Goal: Find specific page/section: Find specific page/section

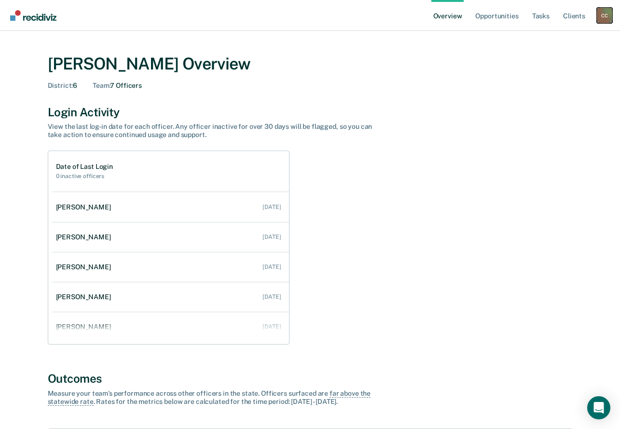
drag, startPoint x: 602, startPoint y: 15, endPoint x: 597, endPoint y: 18, distance: 5.0
click at [602, 15] on div "C C" at bounding box center [604, 15] width 15 height 15
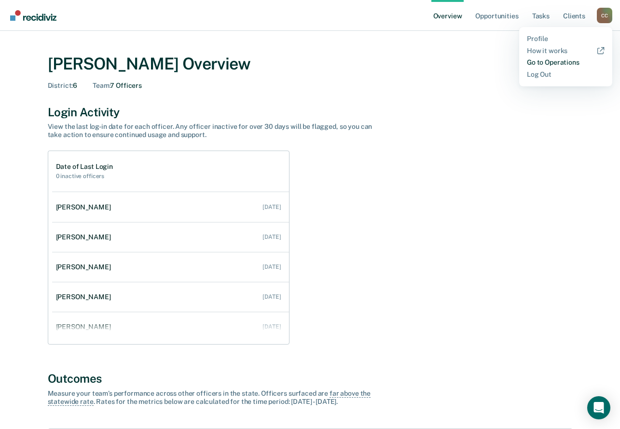
click at [537, 62] on link "Go to Operations" at bounding box center [566, 62] width 78 height 8
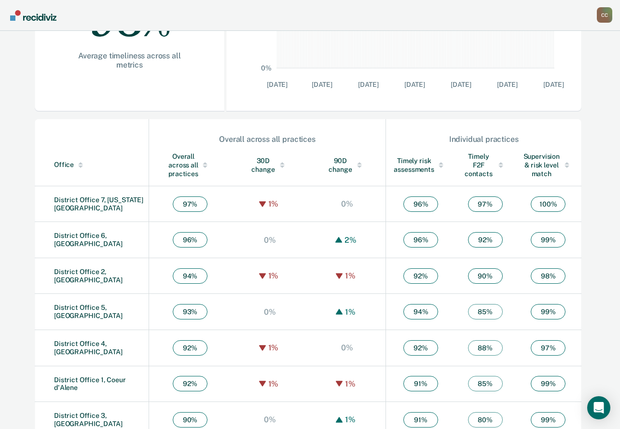
scroll to position [254, 0]
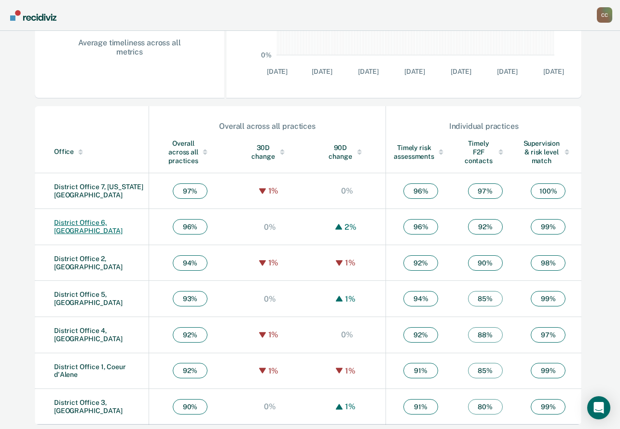
click at [107, 225] on link "District Office 6, [GEOGRAPHIC_DATA]" at bounding box center [88, 226] width 68 height 16
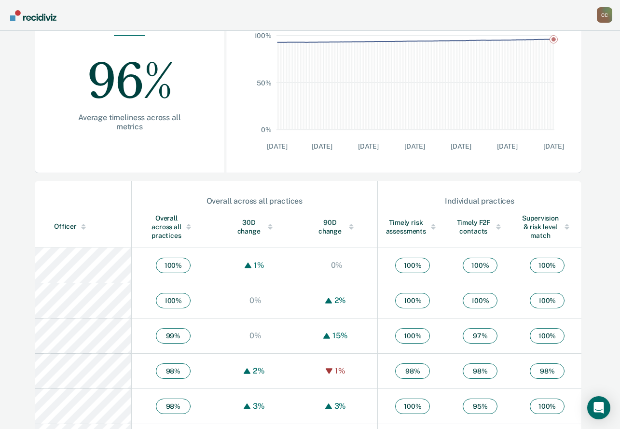
scroll to position [241, 0]
